Goal: Task Accomplishment & Management: Manage account settings

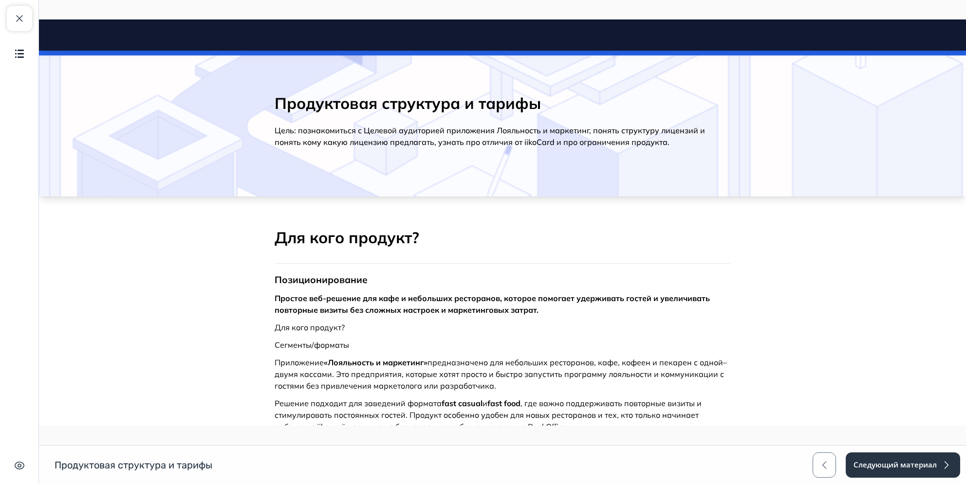
click at [409, 241] on h2 "Для кого продукт?" at bounding box center [502, 238] width 456 height 20
click at [431, 240] on h2 "Для кого продукт?" at bounding box center [502, 238] width 456 height 20
click at [348, 237] on h2 "Для кого продукт?" at bounding box center [502, 238] width 456 height 20
click at [455, 107] on h2 "Продуктовая структура и тарифы" at bounding box center [502, 102] width 456 height 19
click at [466, 99] on h2 "Продуктовая структура и тарифы" at bounding box center [502, 102] width 456 height 19
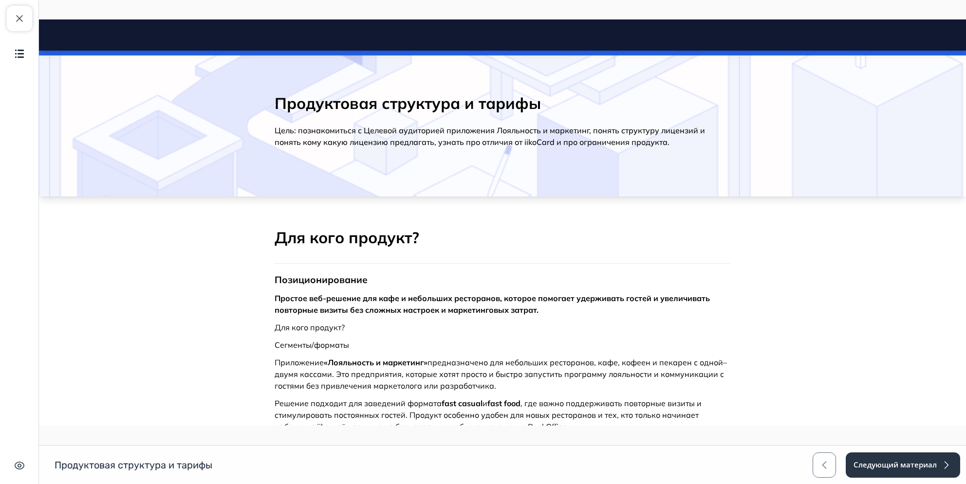
click at [476, 104] on h2 "Продуктовая структура и тарифы" at bounding box center [502, 102] width 456 height 19
click at [493, 106] on h2 "Продуктовая структура и тарифы" at bounding box center [502, 102] width 456 height 19
click at [11, 16] on button "Закрыть курс" at bounding box center [19, 18] width 25 height 25
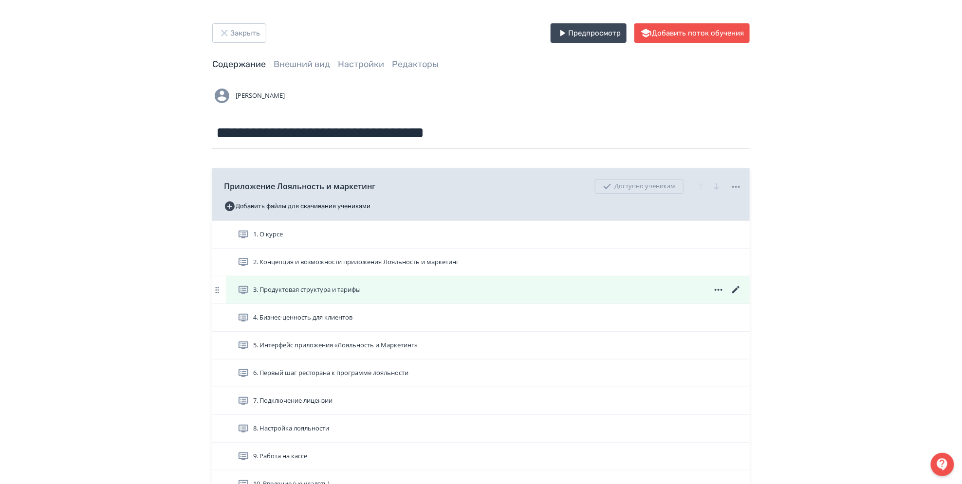
click at [341, 288] on span "3. Продуктовая структура и тарифы" at bounding box center [307, 290] width 108 height 10
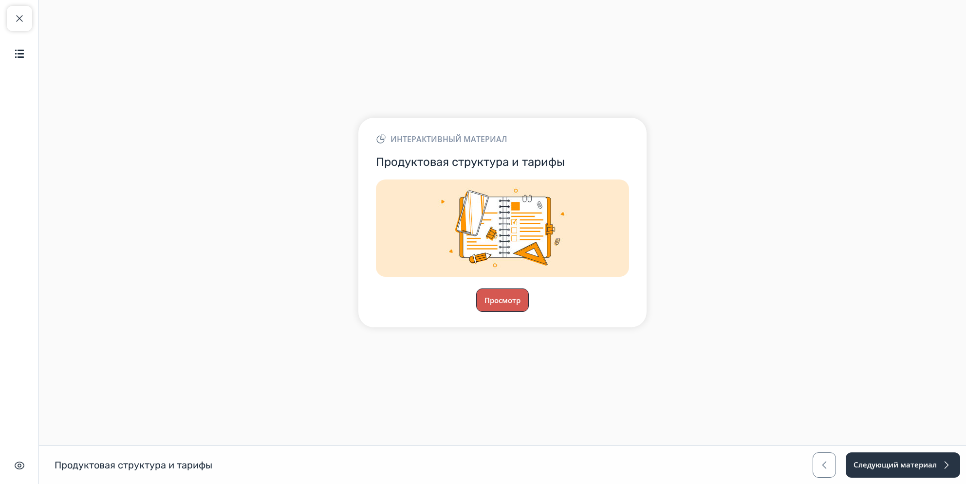
drag, startPoint x: 519, startPoint y: 300, endPoint x: 216, endPoint y: 204, distance: 318.0
click at [504, 316] on div "Интерактивный материал Продуктовая структура и тарифы Просмотр" at bounding box center [502, 223] width 288 height 210
drag, startPoint x: 24, startPoint y: 20, endPoint x: 38, endPoint y: 31, distance: 18.0
click at [26, 21] on button "Закрыть курс" at bounding box center [19, 18] width 25 height 25
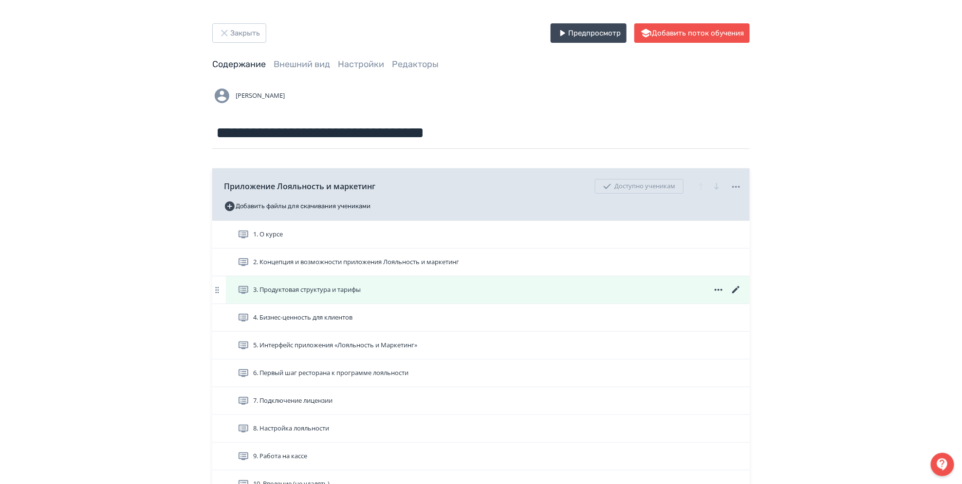
click at [355, 291] on span "3. Продуктовая структура и тарифы" at bounding box center [307, 290] width 108 height 10
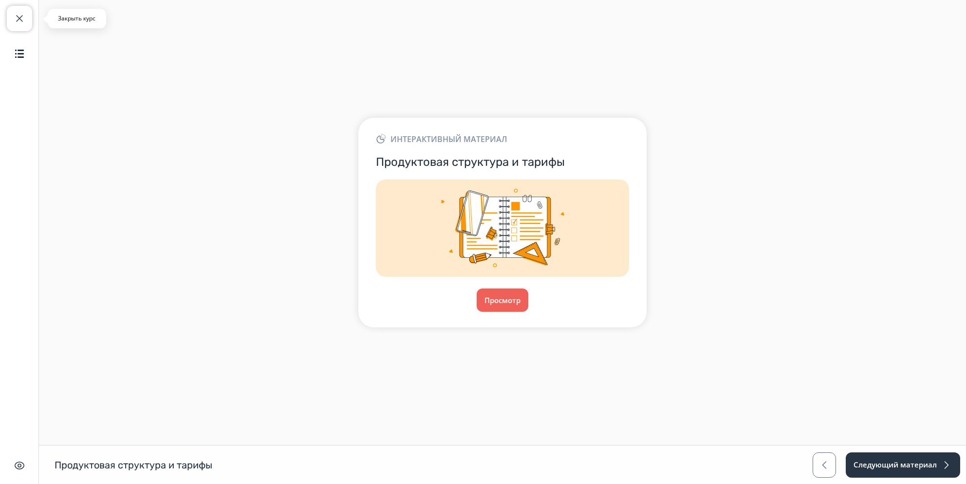
click at [29, 23] on button "Закрыть курс" at bounding box center [19, 18] width 25 height 25
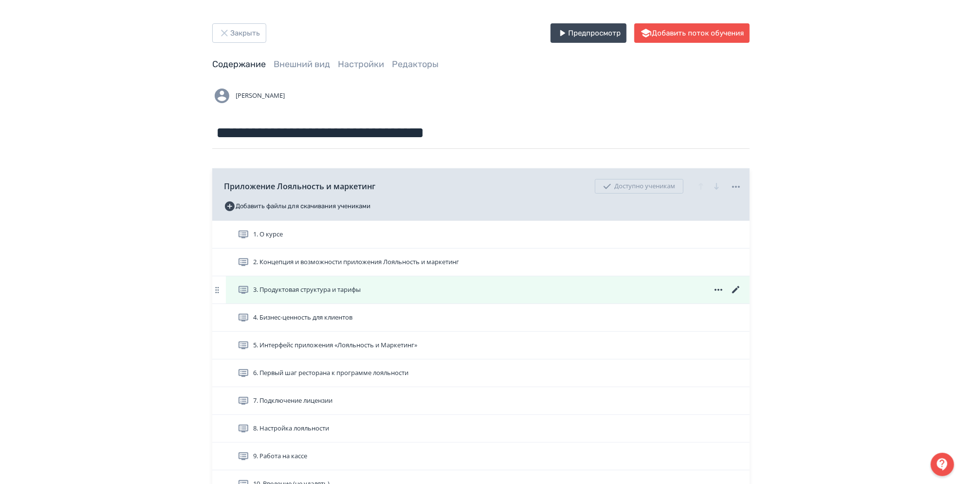
click at [737, 291] on icon at bounding box center [736, 290] width 12 height 12
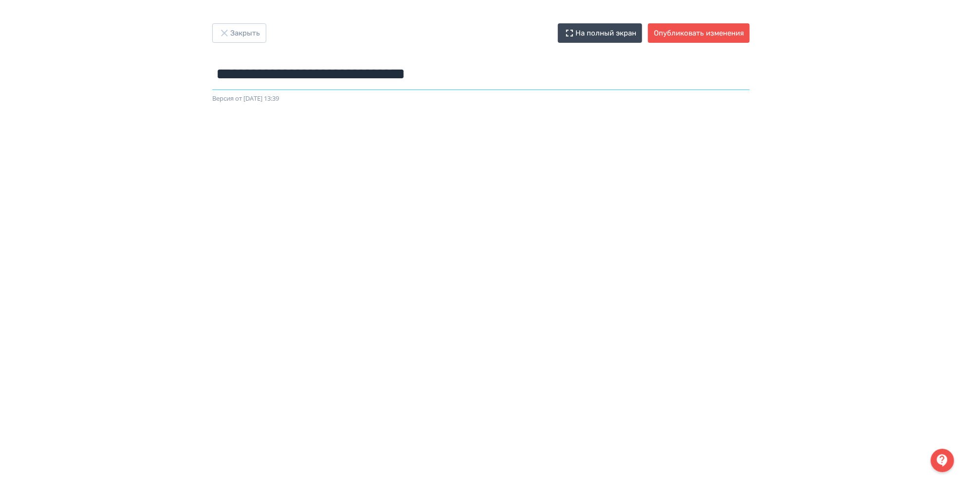
click at [220, 74] on input "**********" at bounding box center [480, 74] width 537 height 32
type input "**********"
click at [462, 118] on div at bounding box center [481, 323] width 962 height 438
drag, startPoint x: 473, startPoint y: 64, endPoint x: 380, endPoint y: 83, distance: 95.0
click at [380, 83] on input "**********" at bounding box center [480, 74] width 537 height 32
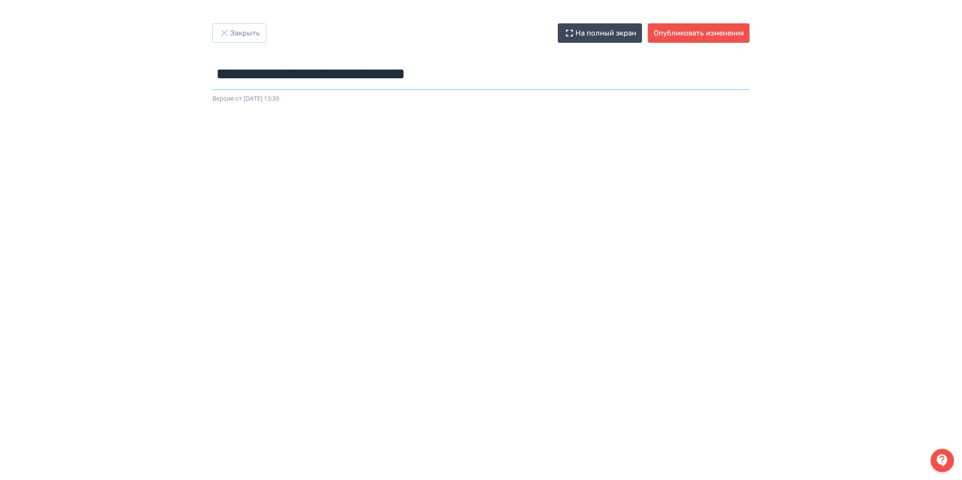
click at [480, 67] on input "**********" at bounding box center [480, 74] width 537 height 32
